Goal: Check status: Check status

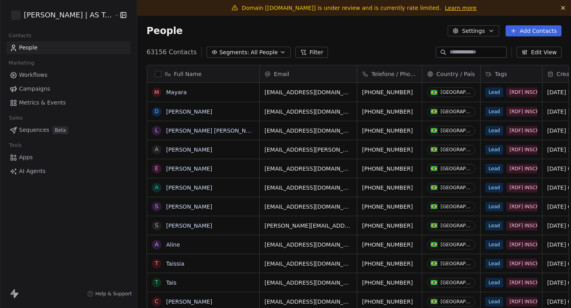
scroll to position [272, 441]
click at [33, 93] on span "Campaigns" at bounding box center [34, 89] width 31 height 8
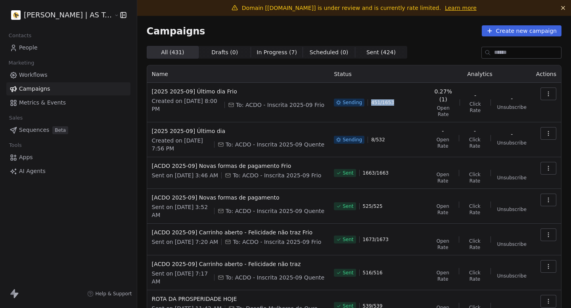
drag, startPoint x: 373, startPoint y: 103, endPoint x: 400, endPoint y: 103, distance: 27.4
click at [399, 103] on div "Sending 451 / 1653" at bounding box center [379, 103] width 90 height 30
click at [400, 103] on div "Sending 451 / 1653" at bounding box center [379, 103] width 90 height 30
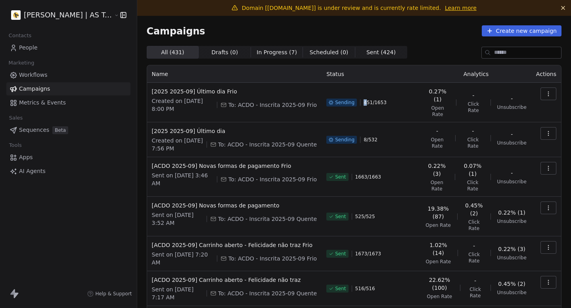
drag, startPoint x: 362, startPoint y: 99, endPoint x: 404, endPoint y: 99, distance: 42.0
click at [404, 99] on div "Sending 451 / 1653" at bounding box center [371, 103] width 90 height 30
drag, startPoint x: 320, startPoint y: 74, endPoint x: 362, endPoint y: 75, distance: 42.8
click at [360, 76] on tr "Name Status Analytics Actions" at bounding box center [354, 73] width 414 height 17
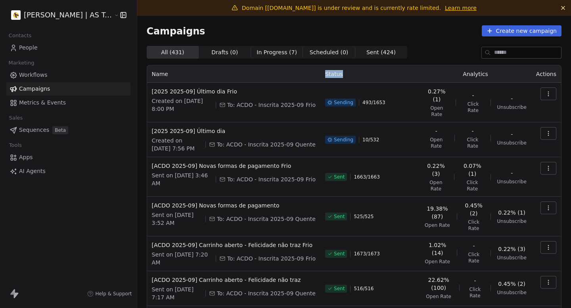
click at [362, 75] on th "Status" at bounding box center [369, 73] width 99 height 17
drag, startPoint x: 324, startPoint y: 73, endPoint x: 360, endPoint y: 73, distance: 36.5
click at [356, 73] on th "Status" at bounding box center [369, 73] width 99 height 17
click at [360, 73] on th "Status" at bounding box center [369, 73] width 99 height 17
drag, startPoint x: 376, startPoint y: 99, endPoint x: 410, endPoint y: 99, distance: 34.1
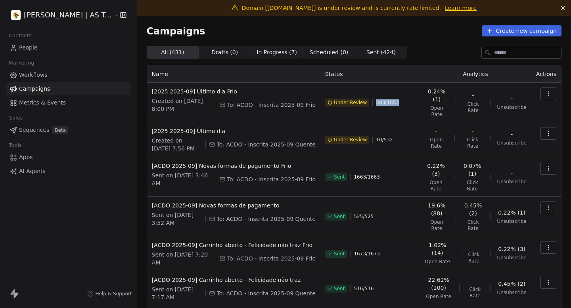
click at [410, 99] on div "Under Review 503 / 1653" at bounding box center [370, 103] width 90 height 30
click at [412, 98] on div "Under Review 503 / 1653" at bounding box center [370, 103] width 90 height 30
drag, startPoint x: 373, startPoint y: 100, endPoint x: 434, endPoint y: 100, distance: 60.3
click at [433, 100] on tr "[2025 2025-09] Último dia Frio Created on Sep 19, 2025, 8:00 PM To: ACDO - Insc…" at bounding box center [354, 103] width 414 height 40
click at [434, 105] on span "Open Rate" at bounding box center [436, 111] width 25 height 13
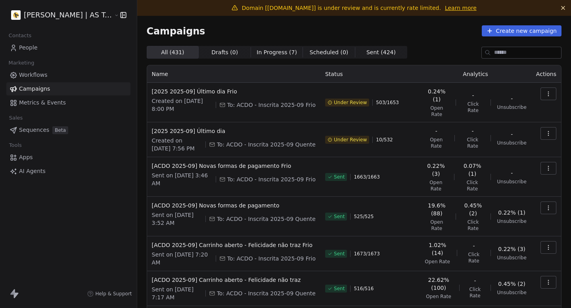
drag, startPoint x: 374, startPoint y: 101, endPoint x: 409, endPoint y: 101, distance: 35.3
click at [409, 101] on div "Under Review 503 / 1653" at bounding box center [370, 103] width 90 height 30
drag, startPoint x: 374, startPoint y: 98, endPoint x: 404, endPoint y: 98, distance: 30.1
click at [400, 98] on div "Under Review 503 / 1653" at bounding box center [370, 103] width 90 height 30
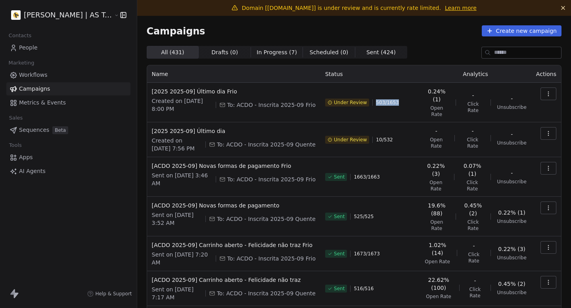
click at [404, 98] on div "Under Review 503 / 1653" at bounding box center [370, 103] width 90 height 30
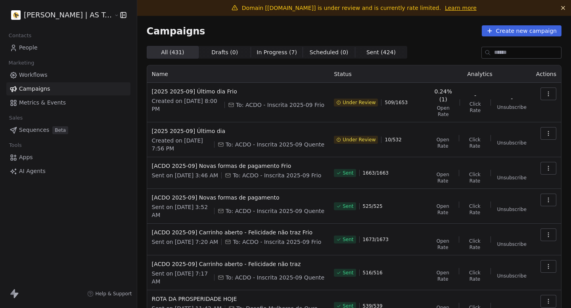
drag, startPoint x: 334, startPoint y: 75, endPoint x: 377, endPoint y: 75, distance: 43.2
click at [367, 75] on th "Status" at bounding box center [378, 73] width 99 height 17
click at [377, 75] on th "Status" at bounding box center [378, 73] width 99 height 17
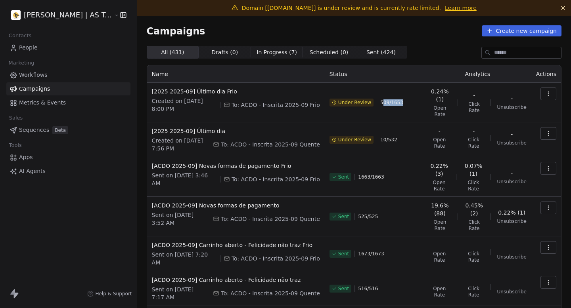
drag, startPoint x: 381, startPoint y: 103, endPoint x: 406, endPoint y: 103, distance: 24.2
click at [406, 103] on div "Under Review 509 / 1653" at bounding box center [374, 103] width 90 height 30
click at [406, 102] on div "Under Review 509 / 1653" at bounding box center [374, 103] width 90 height 30
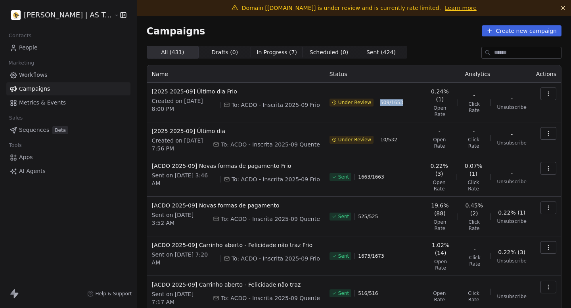
drag, startPoint x: 406, startPoint y: 102, endPoint x: 379, endPoint y: 101, distance: 26.2
click at [379, 101] on div "Under Review 509 / 1653" at bounding box center [374, 103] width 90 height 30
click at [380, 101] on span "509 / 1653" at bounding box center [391, 103] width 23 height 6
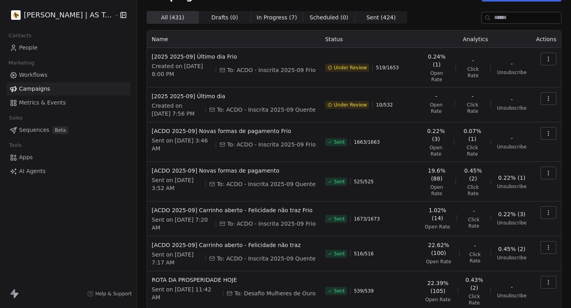
scroll to position [36, 0]
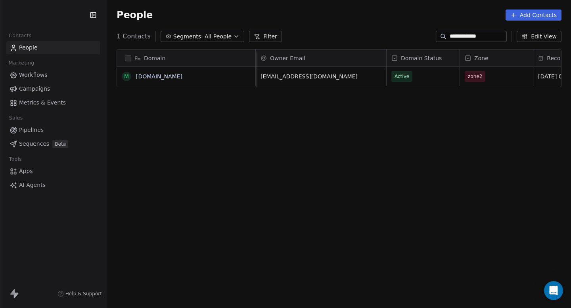
scroll to position [272, 464]
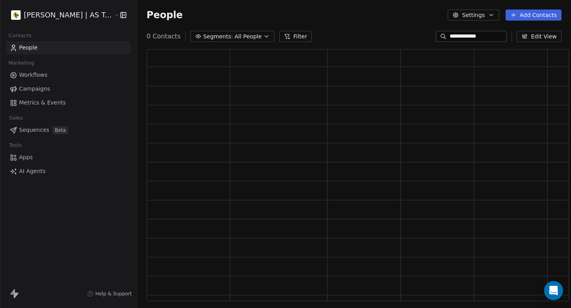
click at [464, 38] on input "**********" at bounding box center [478, 37] width 56 height 8
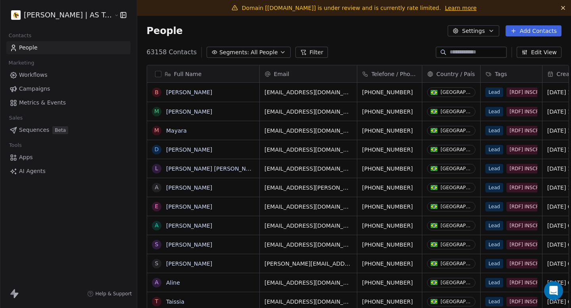
scroll to position [272, 441]
drag, startPoint x: 264, startPoint y: 9, endPoint x: 322, endPoint y: 10, distance: 57.9
click at [322, 10] on span "Domain [[DOMAIN_NAME]] is under review and is currently rate limited." at bounding box center [341, 8] width 199 height 6
copy span "amandaschultz.com.br"
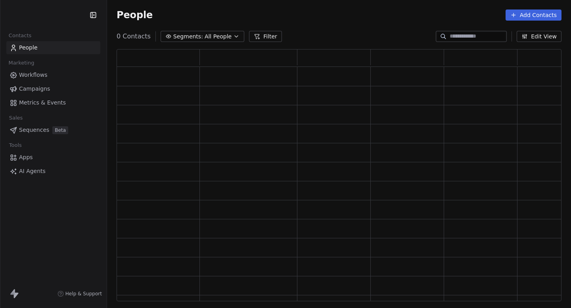
scroll to position [253, 445]
